Goal: Task Accomplishment & Management: Complete application form

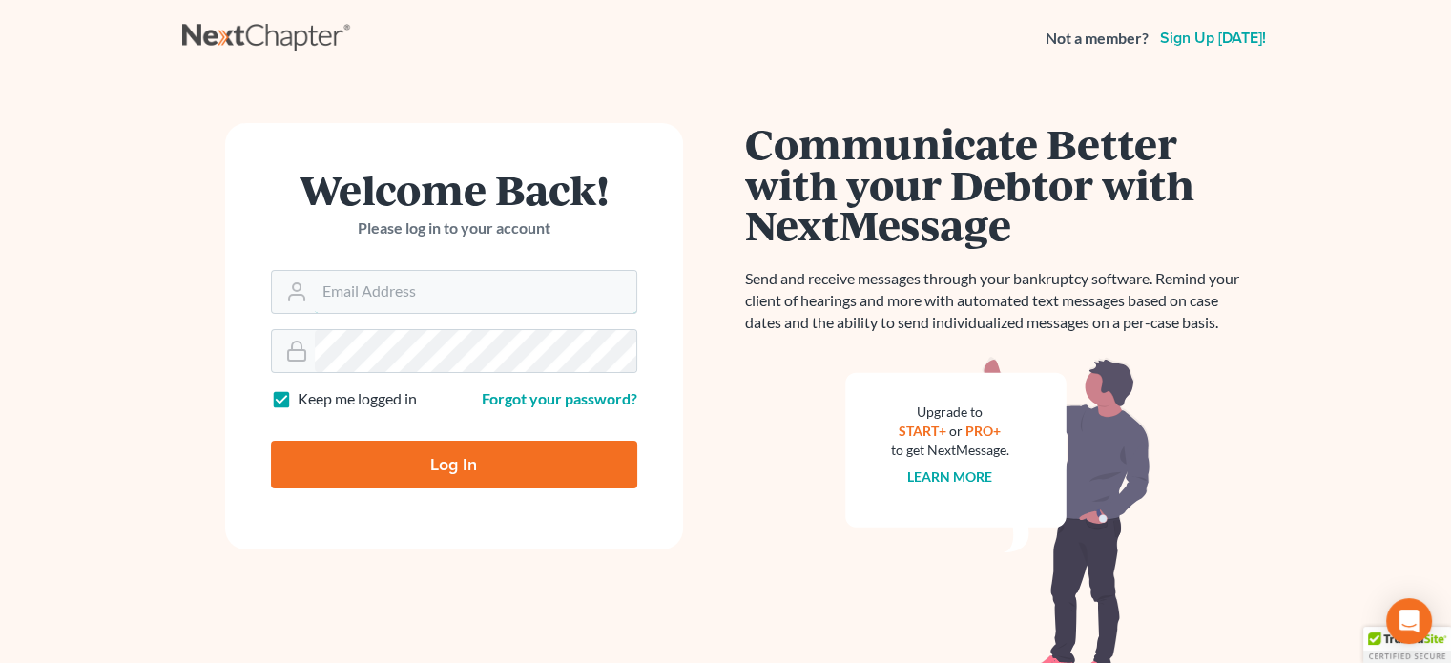
type input "bankruptcyquestions@gmail.com"
click at [471, 462] on input "Log In" at bounding box center [454, 465] width 366 height 48
type input "Thinking..."
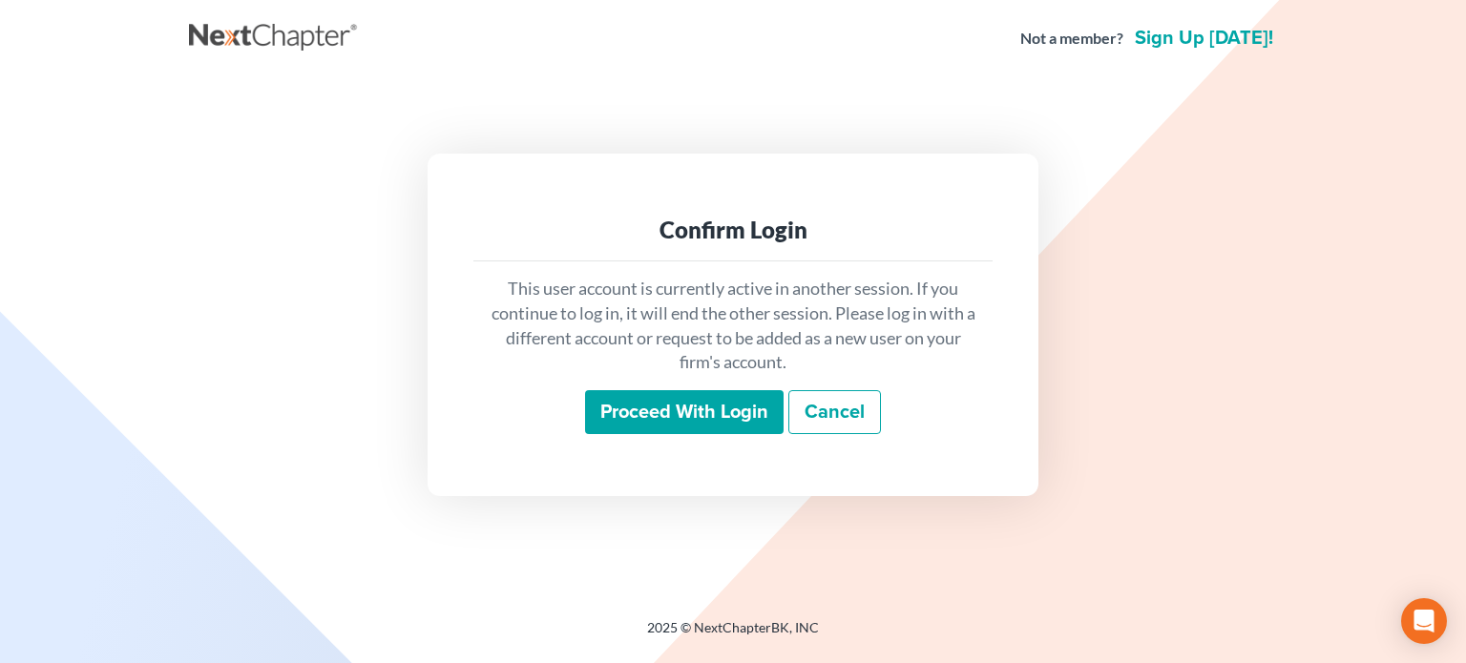
click at [655, 407] on input "Proceed with login" at bounding box center [684, 412] width 198 height 44
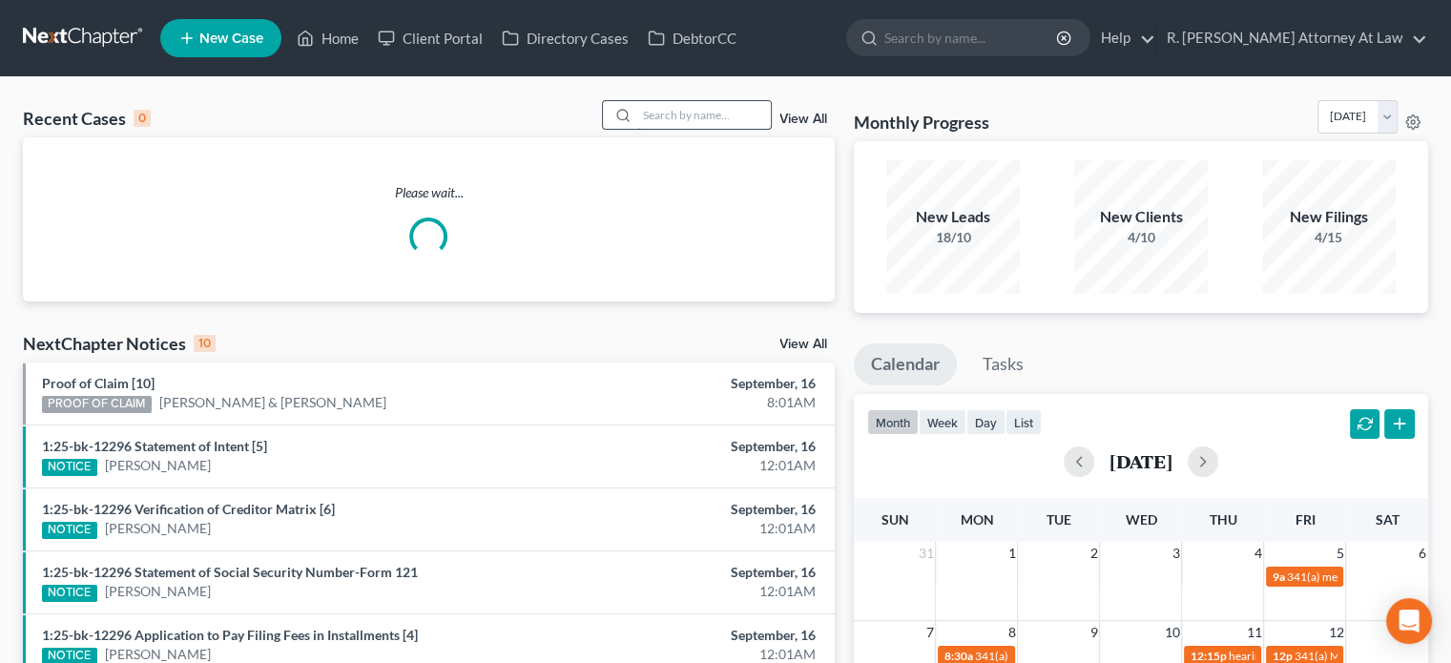
click at [657, 115] on input "search" at bounding box center [704, 115] width 134 height 28
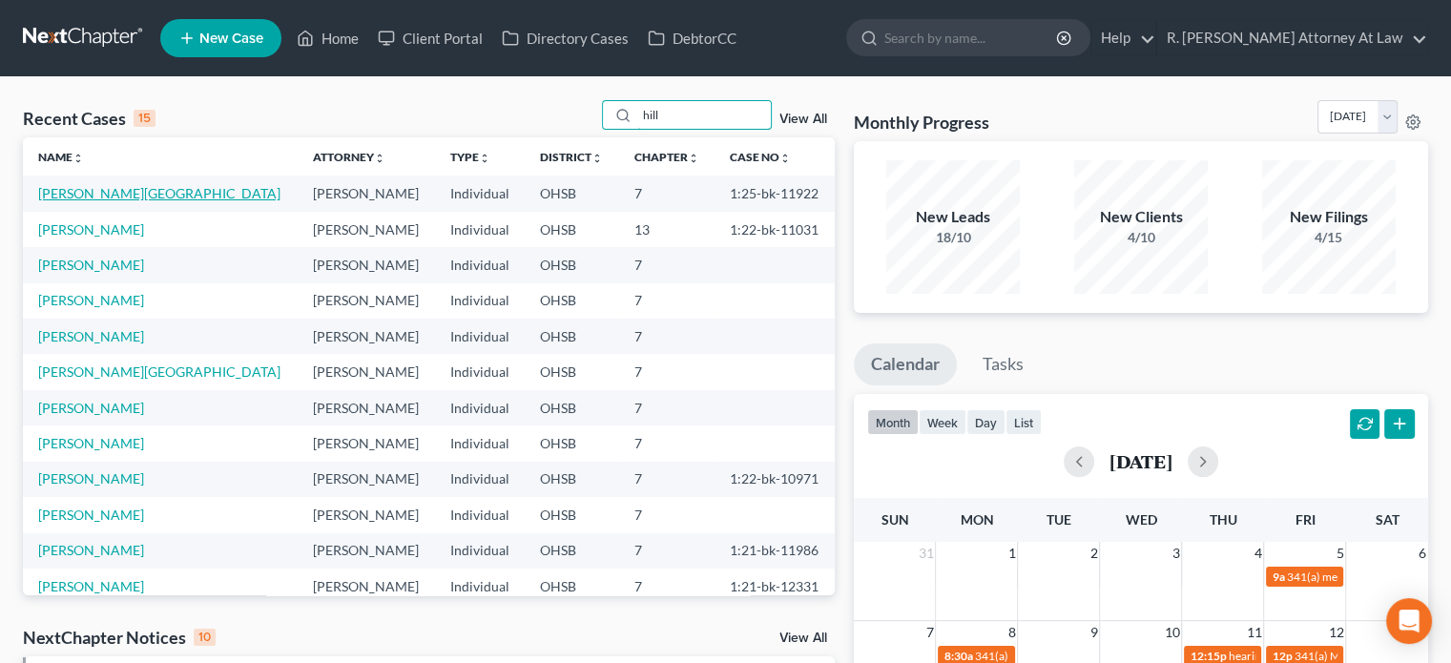
type input "hill"
click at [103, 191] on link "Hill, Tondalaya" at bounding box center [159, 193] width 242 height 16
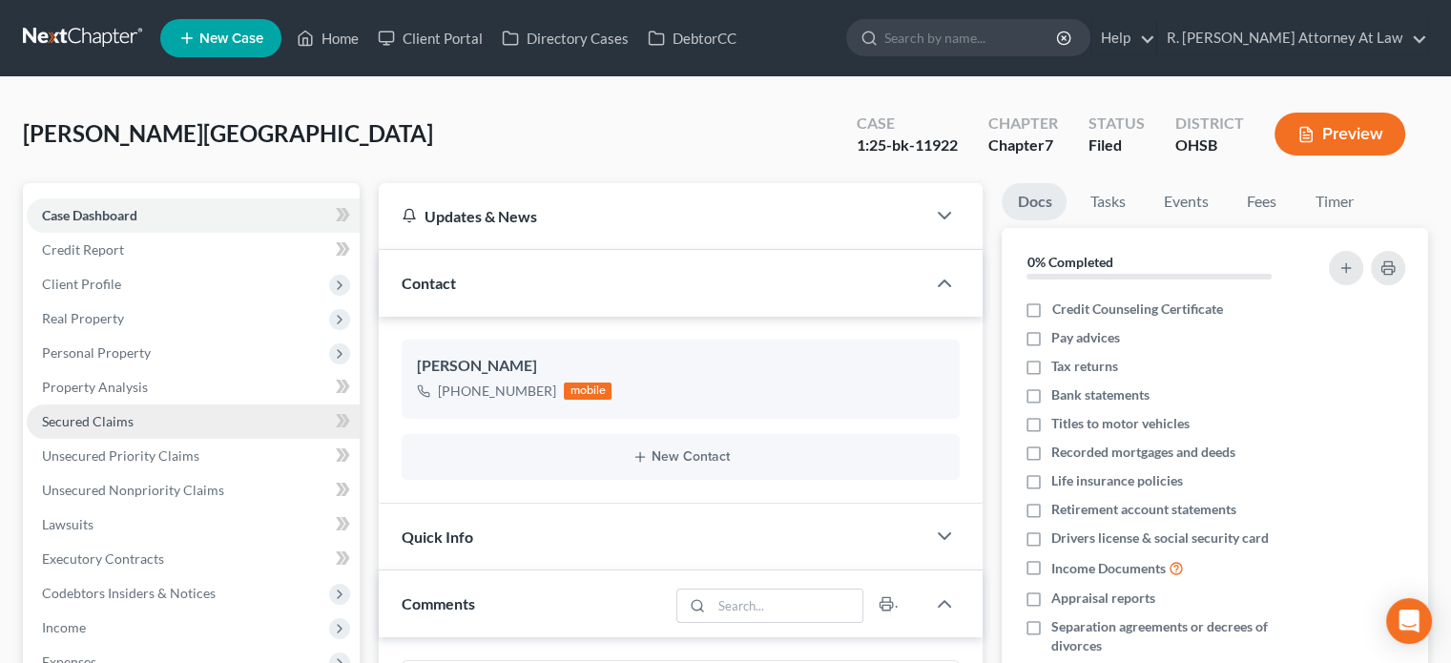
click at [93, 416] on span "Secured Claims" at bounding box center [88, 421] width 92 height 16
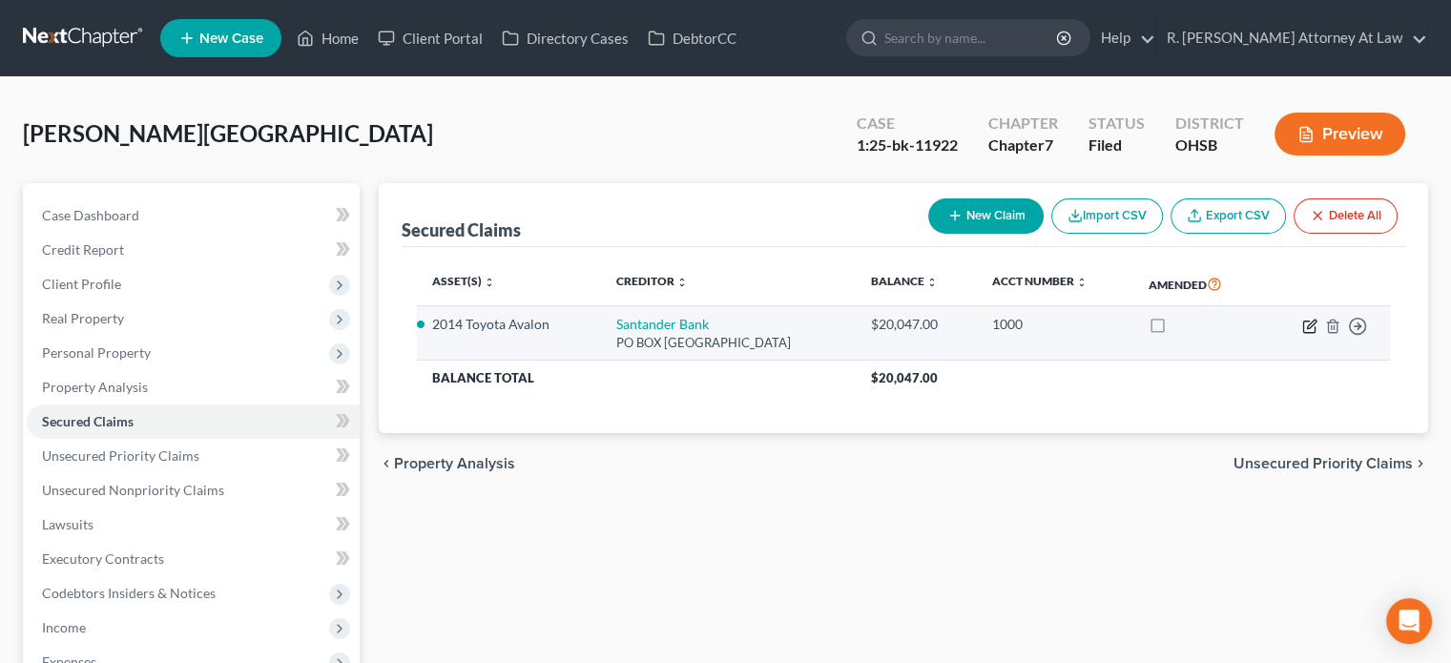
click at [1309, 323] on icon "button" at bounding box center [1311, 324] width 9 height 9
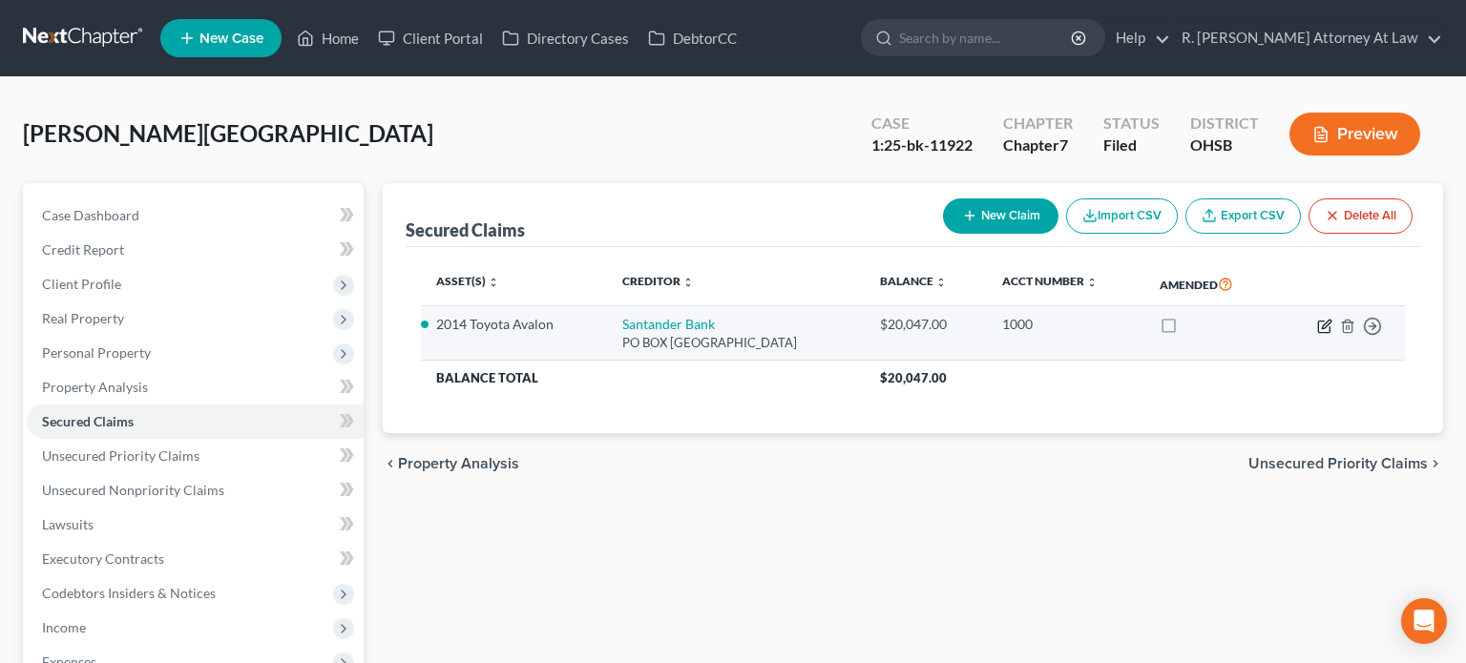
select select "45"
select select "2"
select select "0"
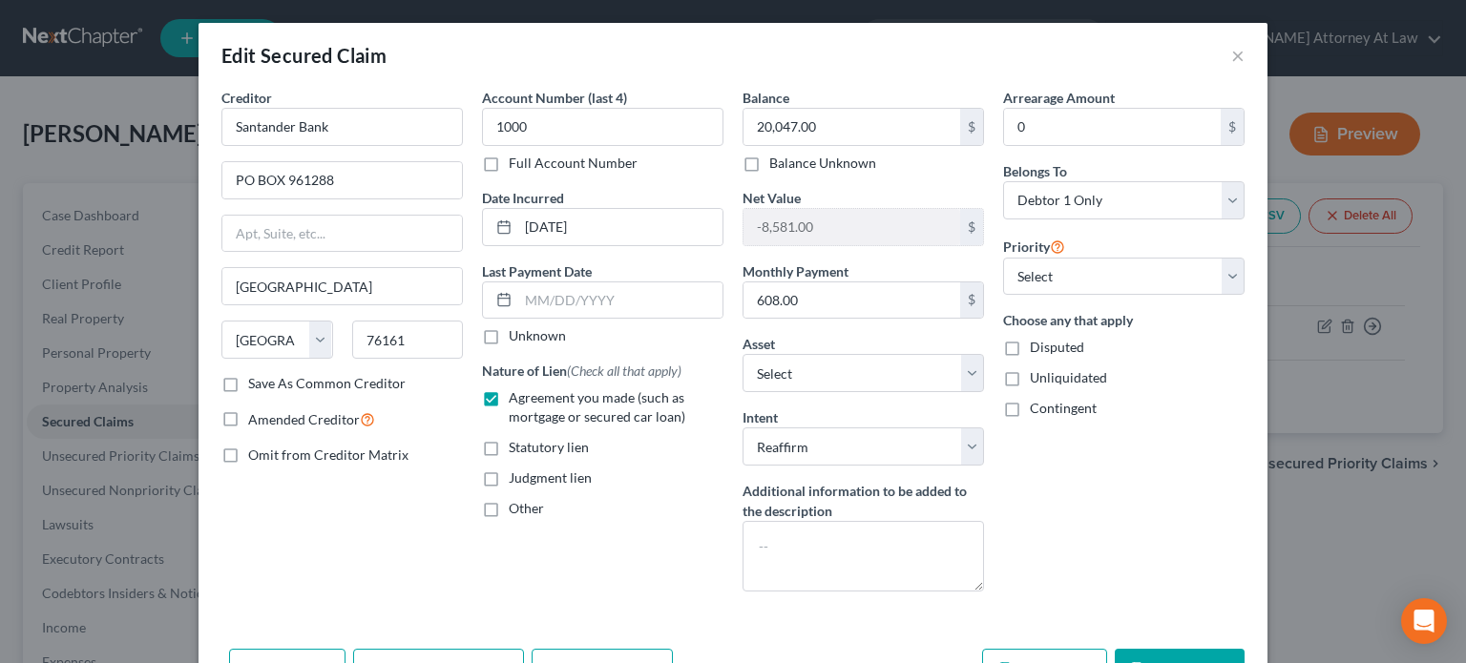
drag, startPoint x: 1159, startPoint y: 647, endPoint x: 1153, endPoint y: 639, distance: 10.1
click at [1157, 645] on div "Add Action Add Notice Address Add Co-Debtor Cancel Save & New Save & Close" at bounding box center [732, 672] width 1069 height 63
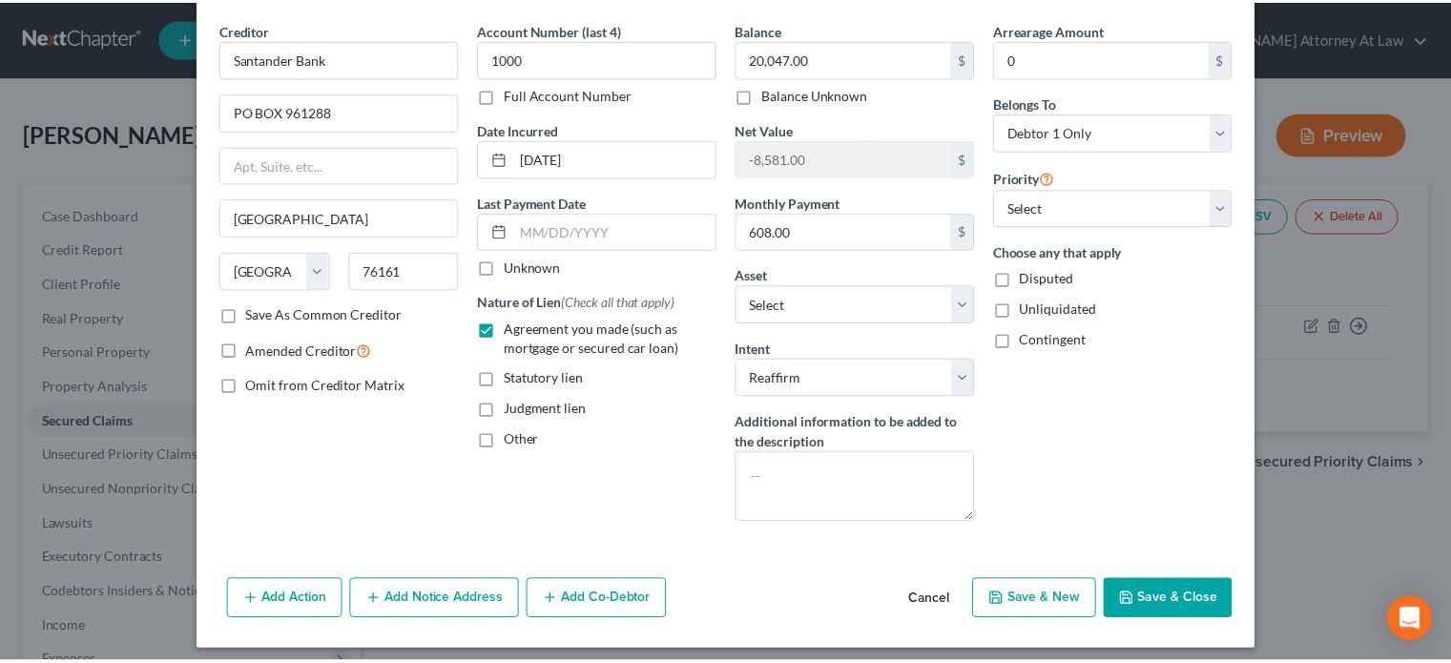
scroll to position [76, 0]
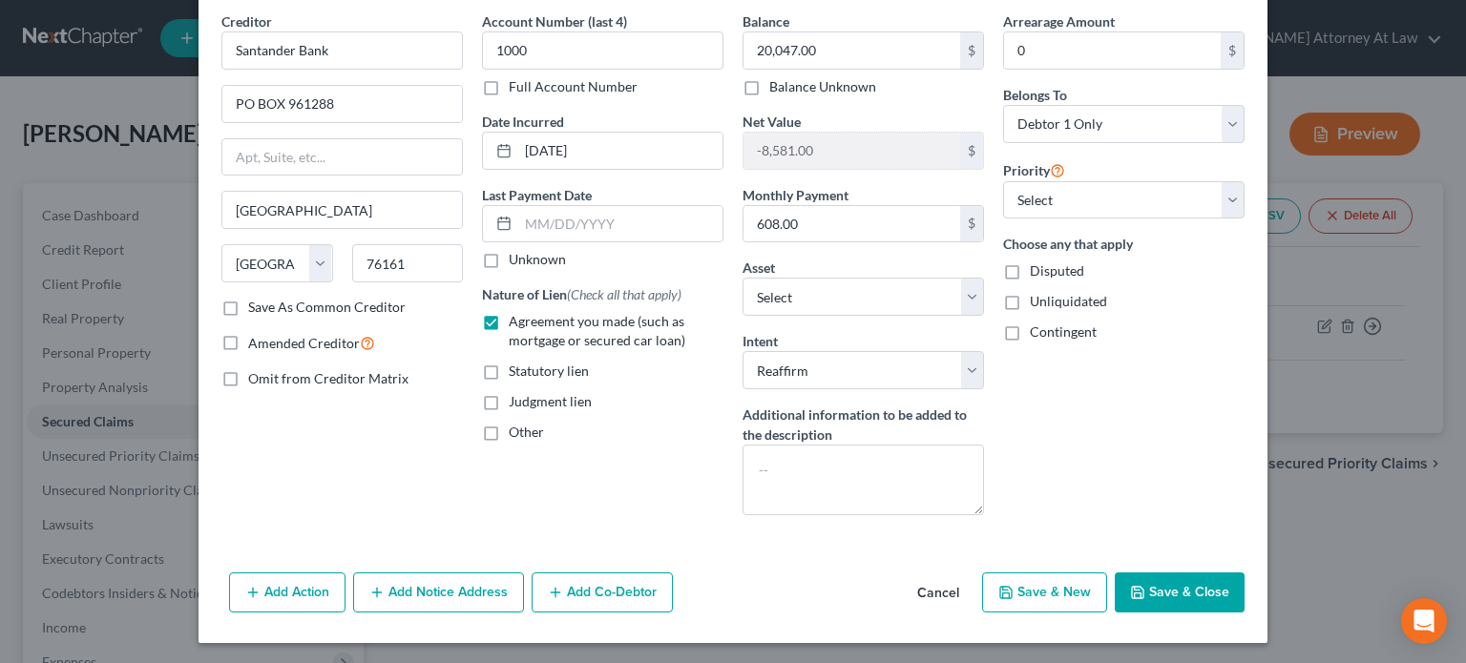
click at [1168, 582] on button "Save & Close" at bounding box center [1180, 593] width 130 height 40
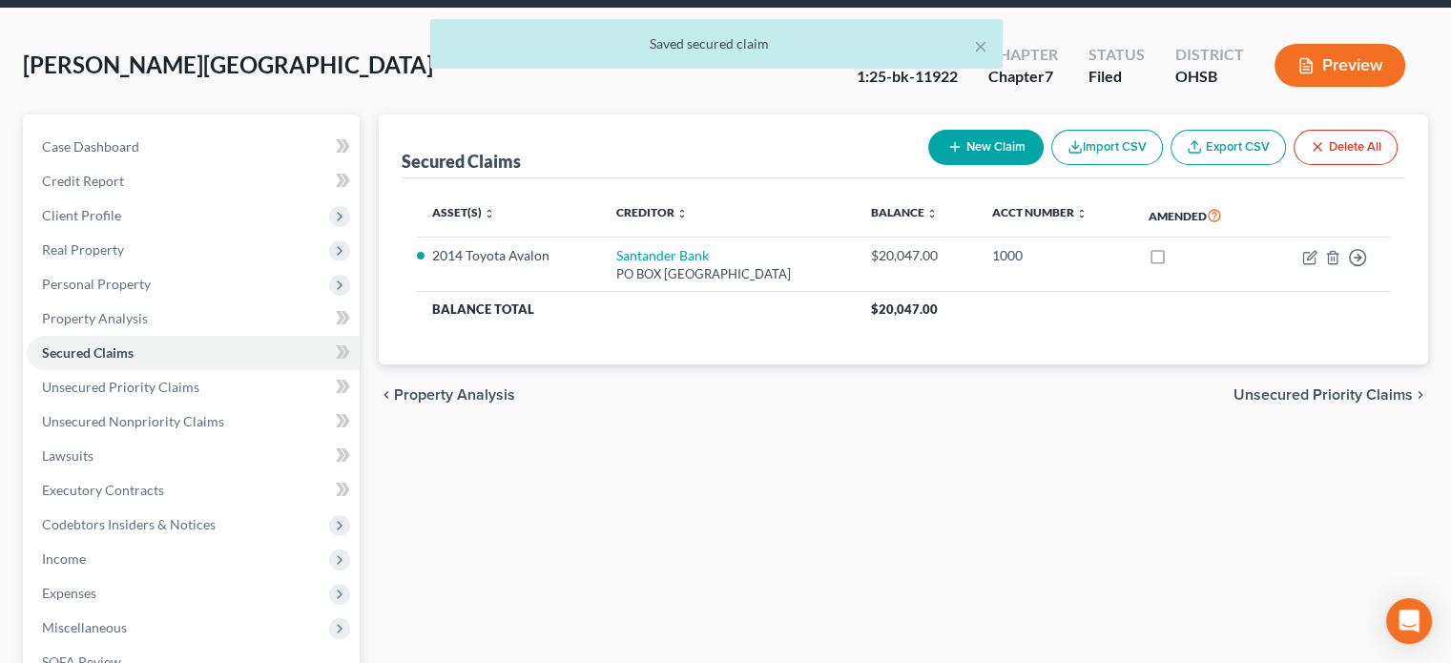
scroll to position [349, 0]
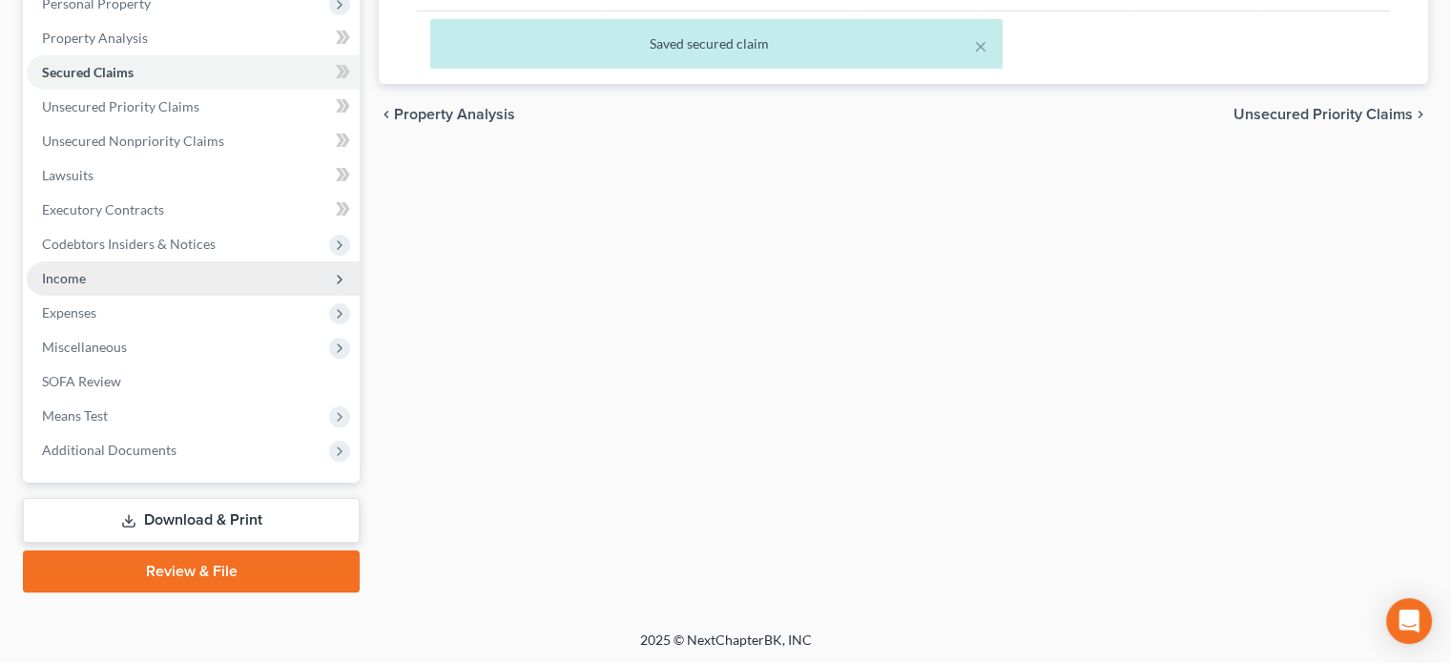
click at [64, 275] on span "Income" at bounding box center [64, 278] width 44 height 16
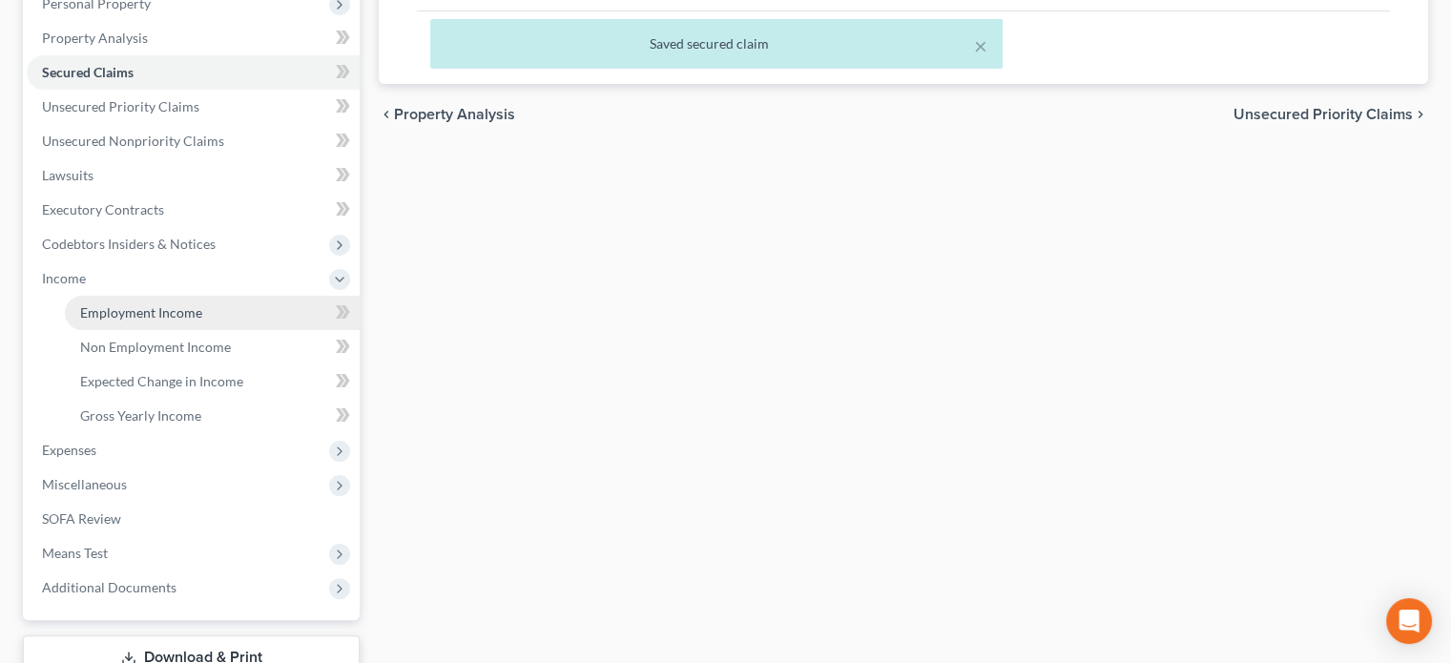
click at [105, 307] on span "Employment Income" at bounding box center [141, 312] width 122 height 16
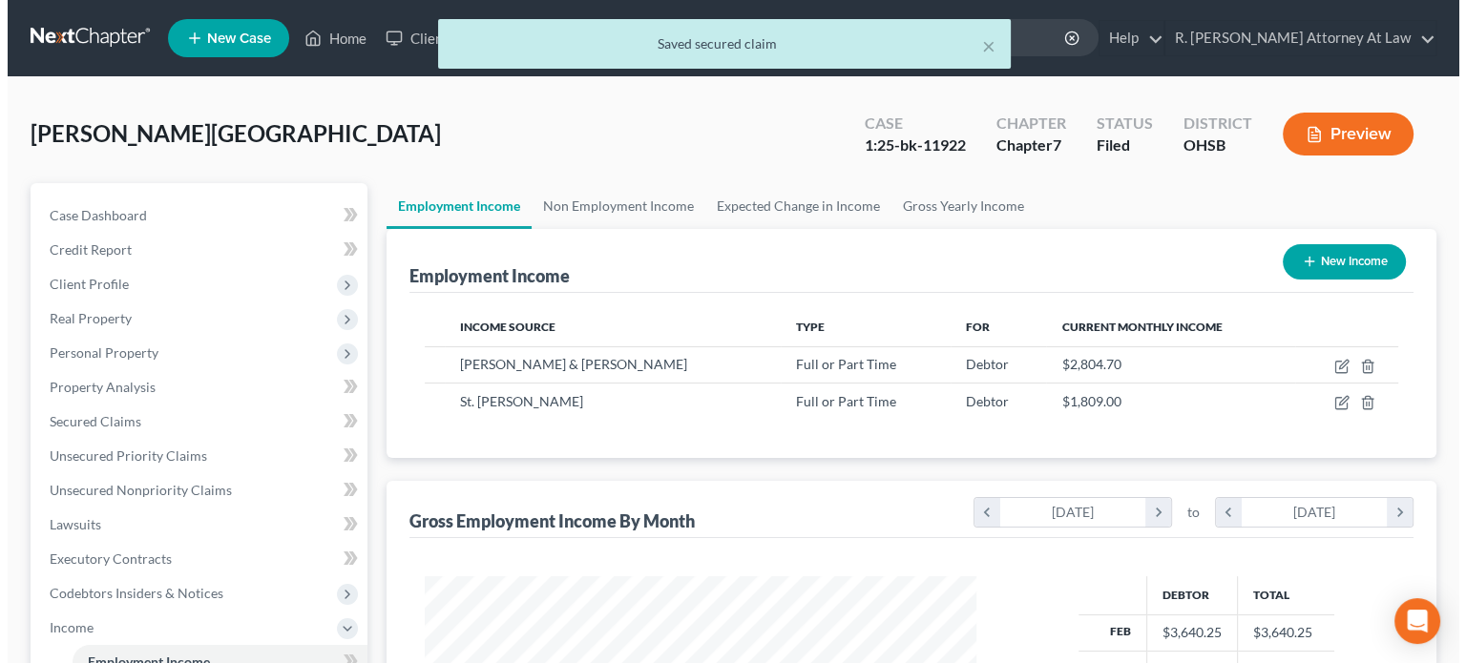
scroll to position [340, 589]
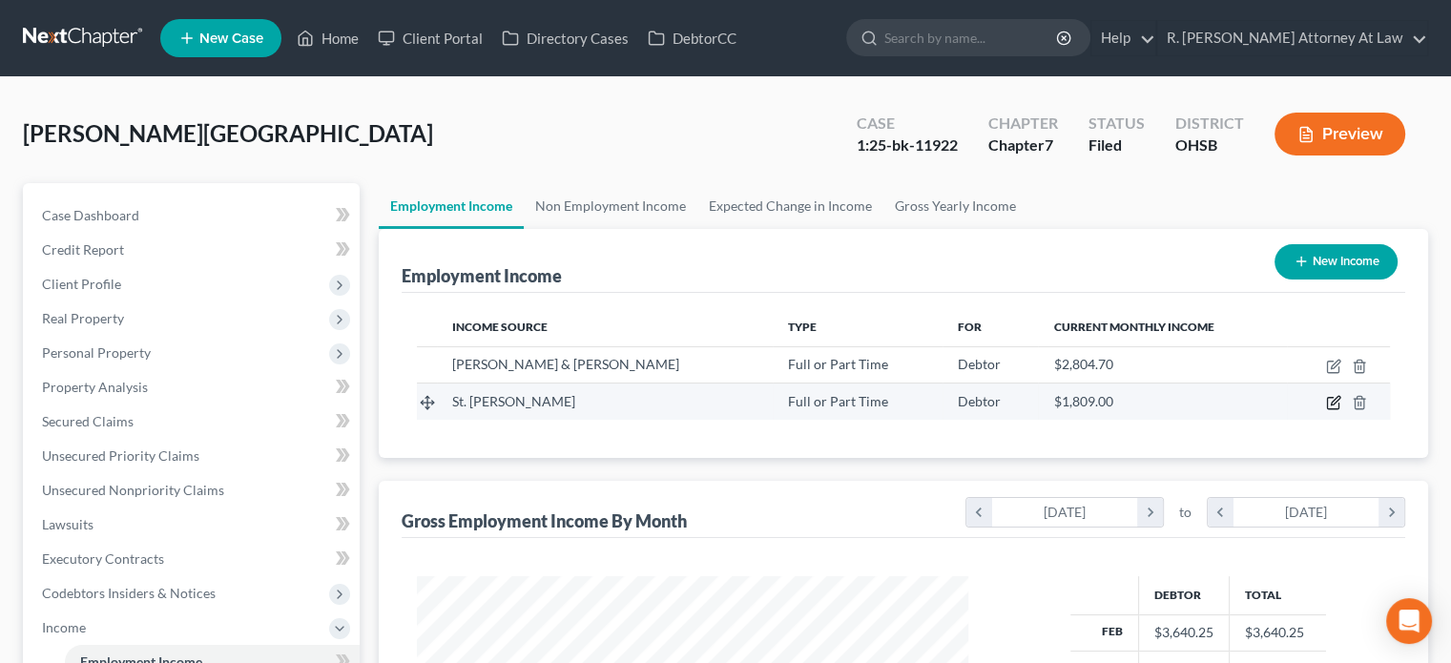
click at [1336, 400] on icon "button" at bounding box center [1333, 402] width 15 height 15
select select "0"
select select "18"
select select "0"
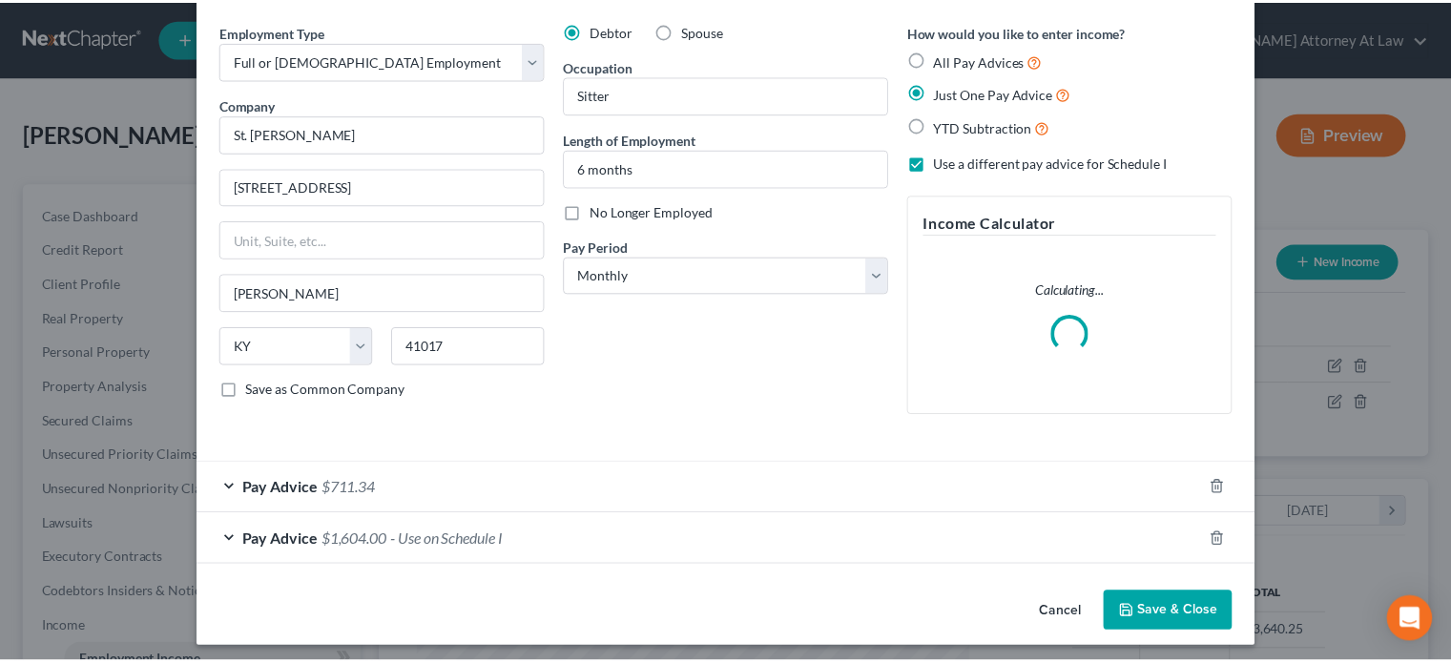
scroll to position [73, 0]
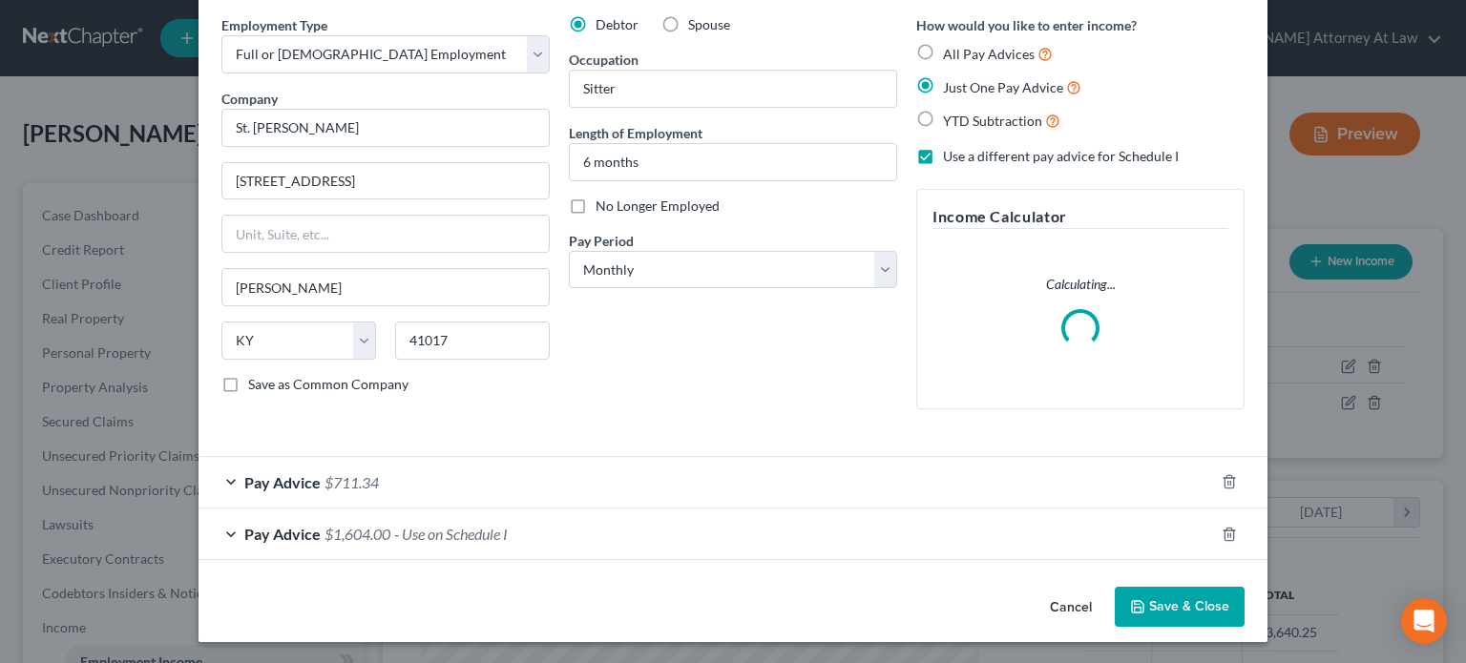
click at [1179, 591] on button "Save & Close" at bounding box center [1180, 607] width 130 height 40
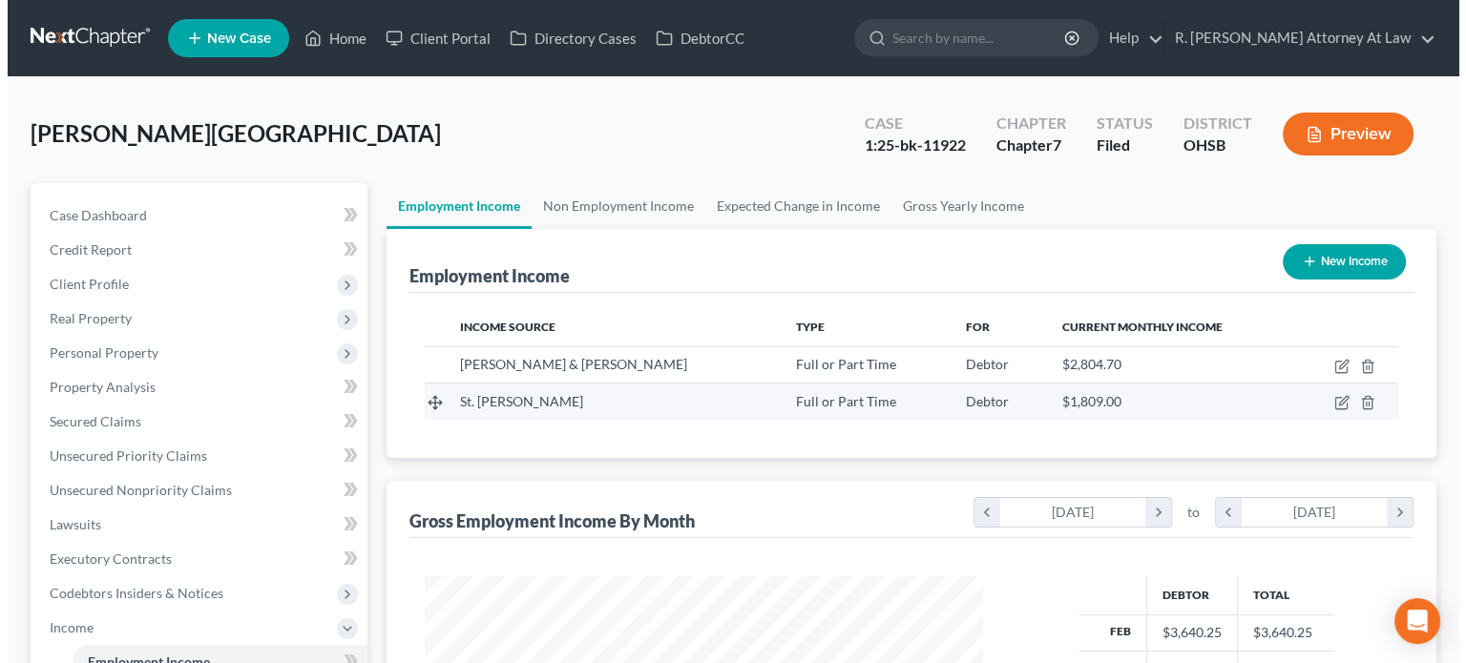
scroll to position [953935, 953685]
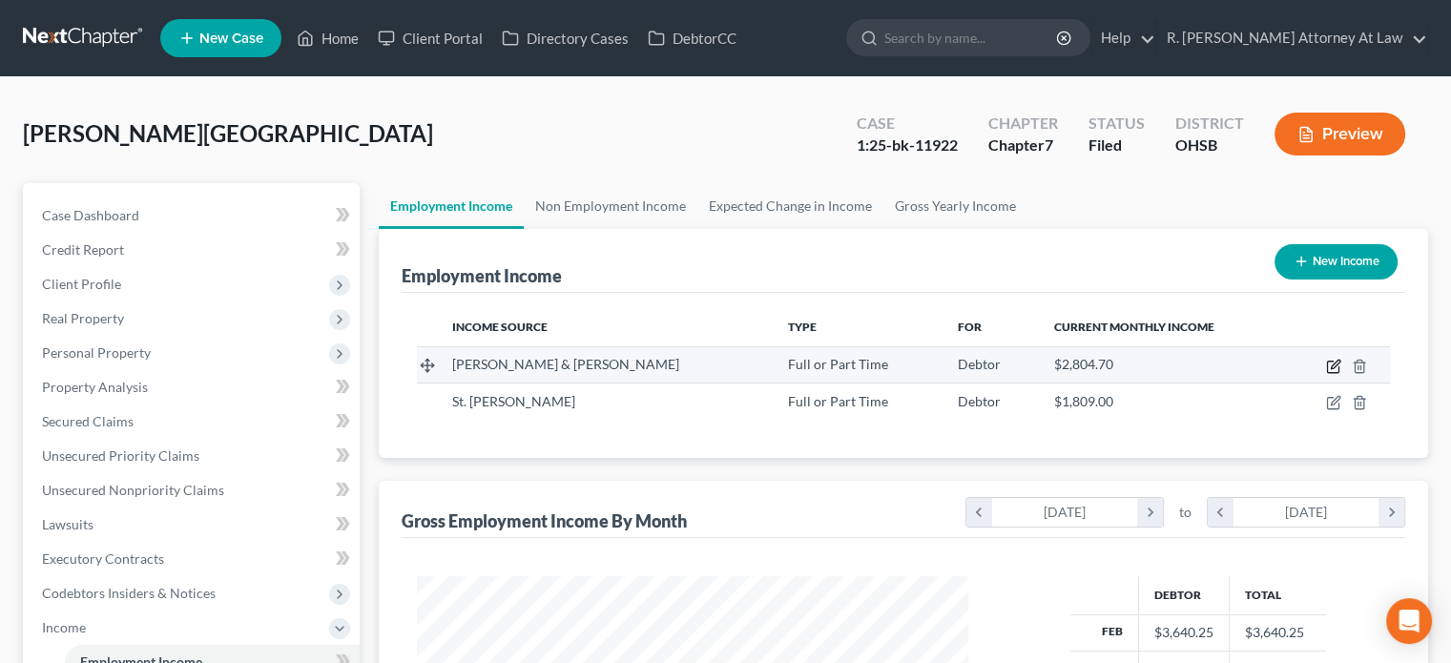
click at [1330, 365] on icon "button" at bounding box center [1333, 366] width 15 height 15
select select "0"
select select "36"
select select "0"
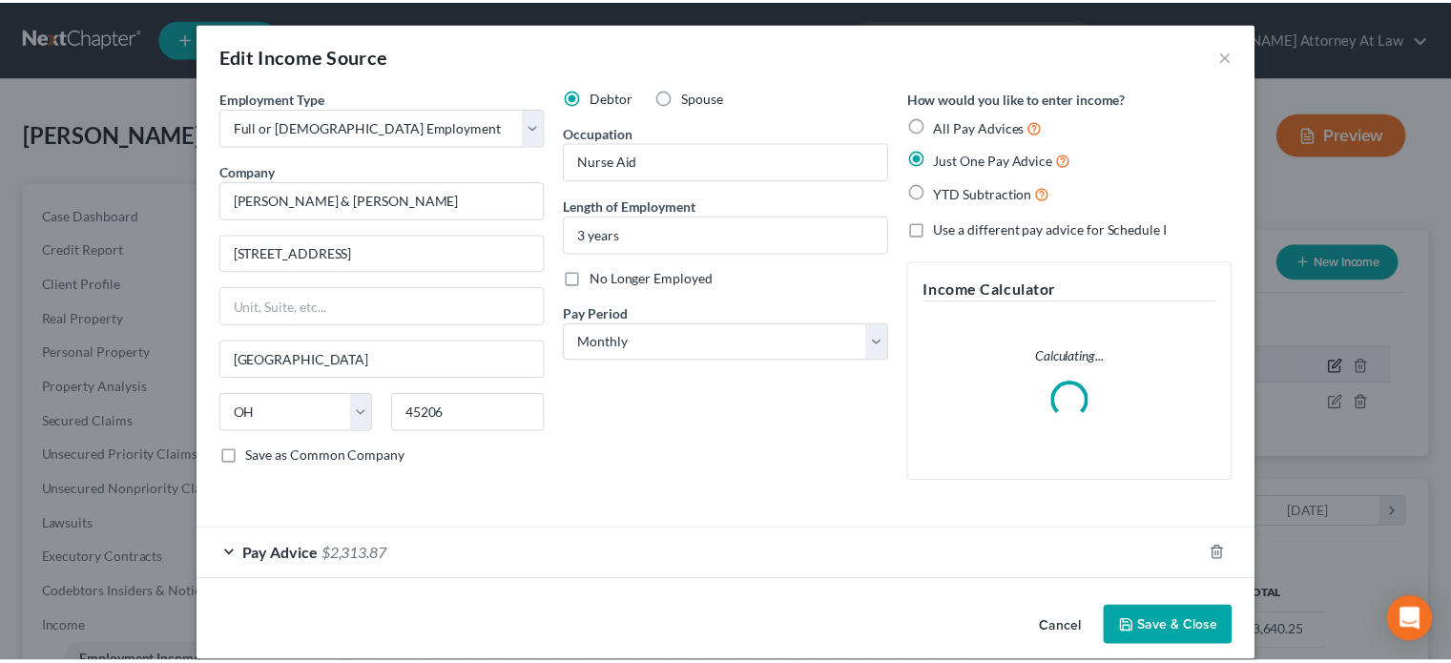
scroll to position [340, 595]
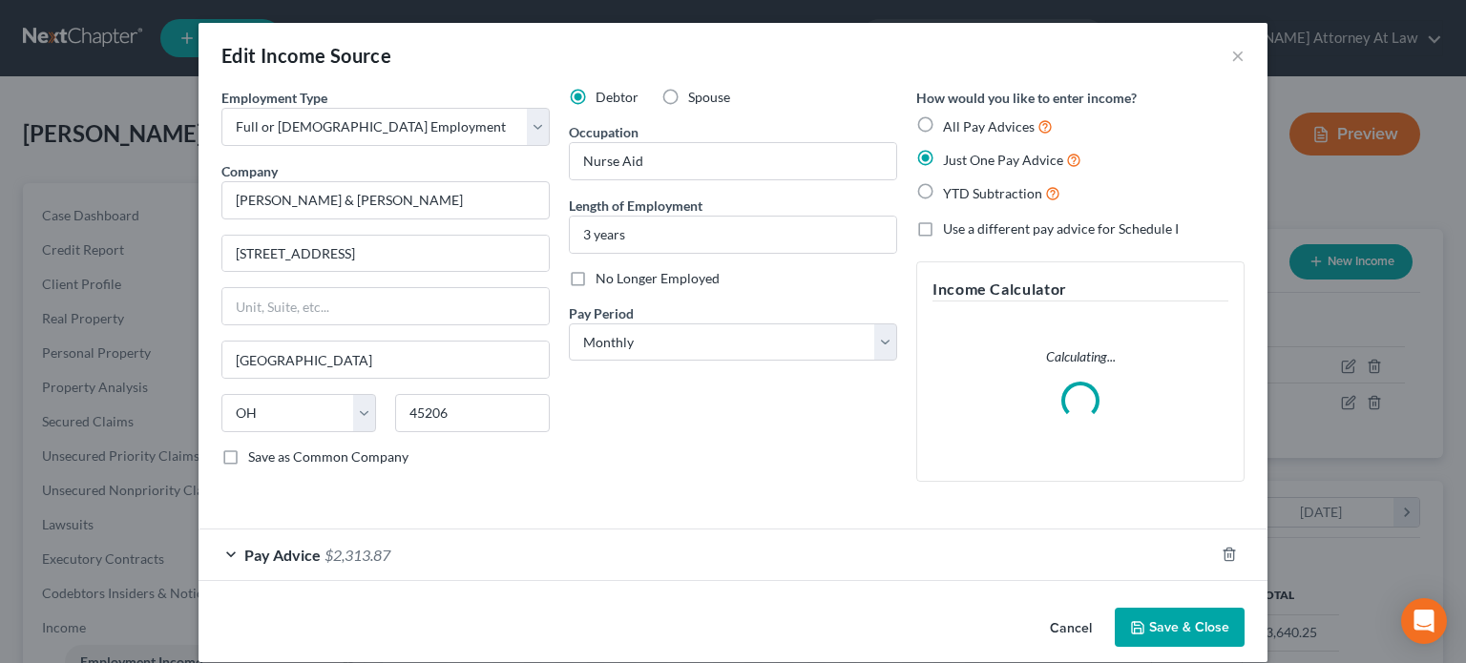
click at [1176, 621] on button "Save & Close" at bounding box center [1180, 628] width 130 height 40
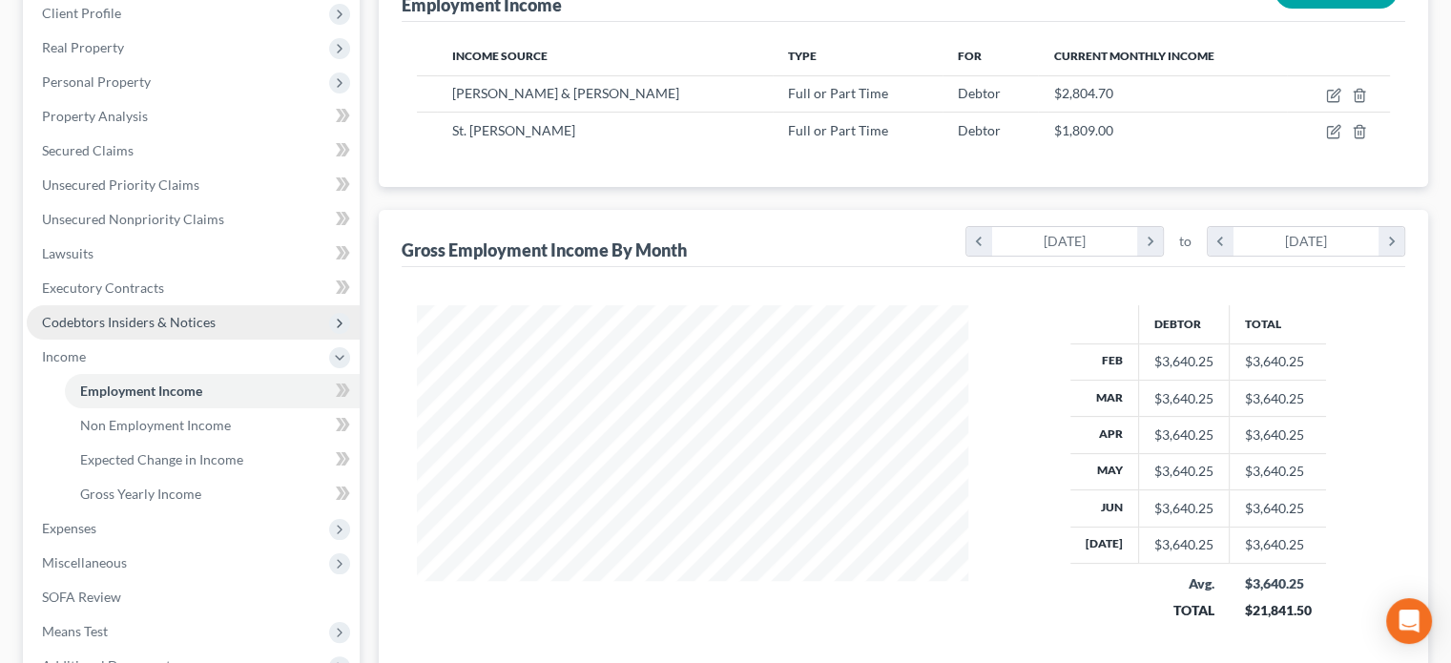
scroll to position [0, 0]
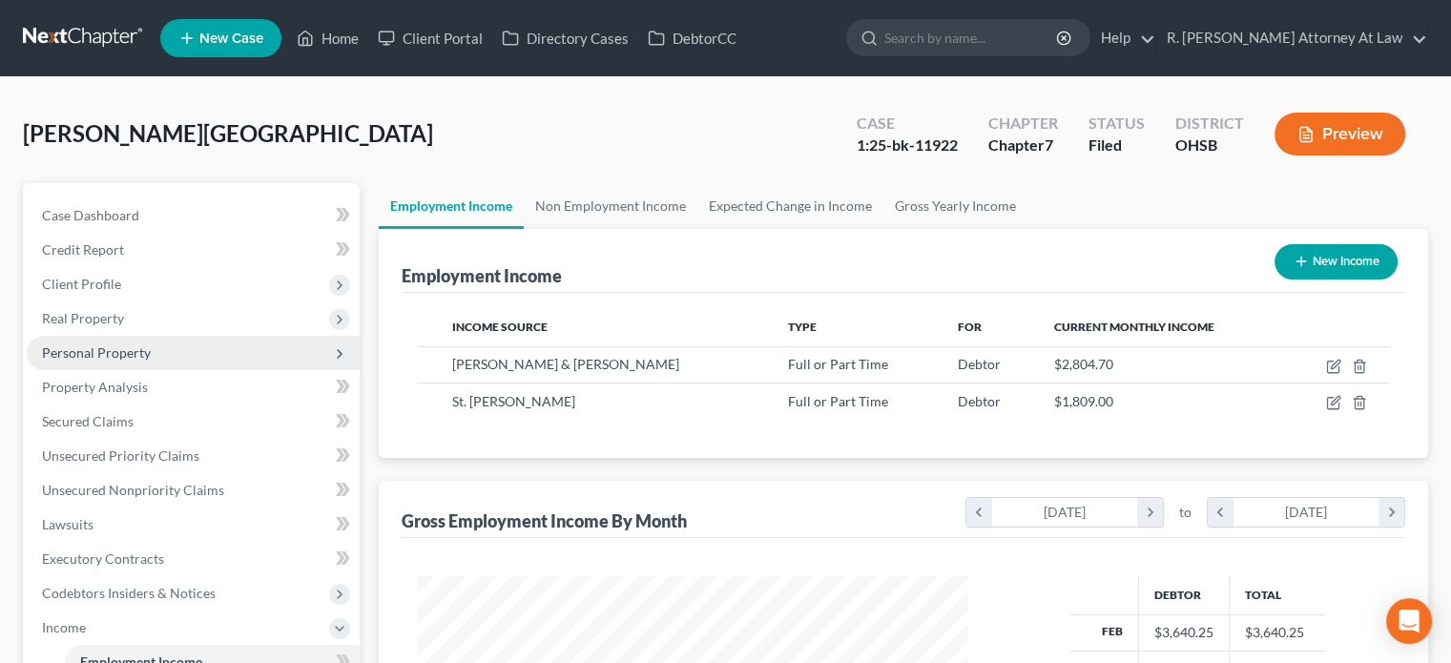
click at [84, 347] on span "Personal Property" at bounding box center [96, 352] width 109 height 16
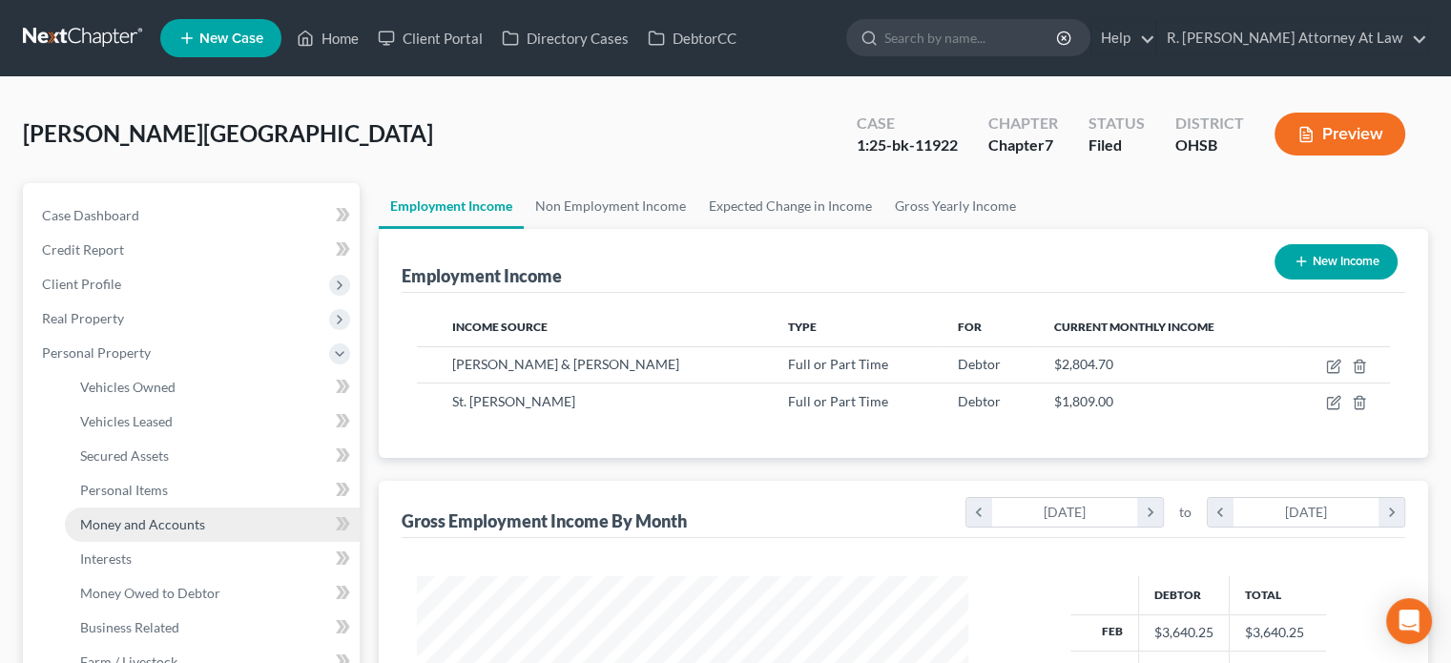
click at [137, 518] on span "Money and Accounts" at bounding box center [142, 524] width 125 height 16
